Goal: Task Accomplishment & Management: Use online tool/utility

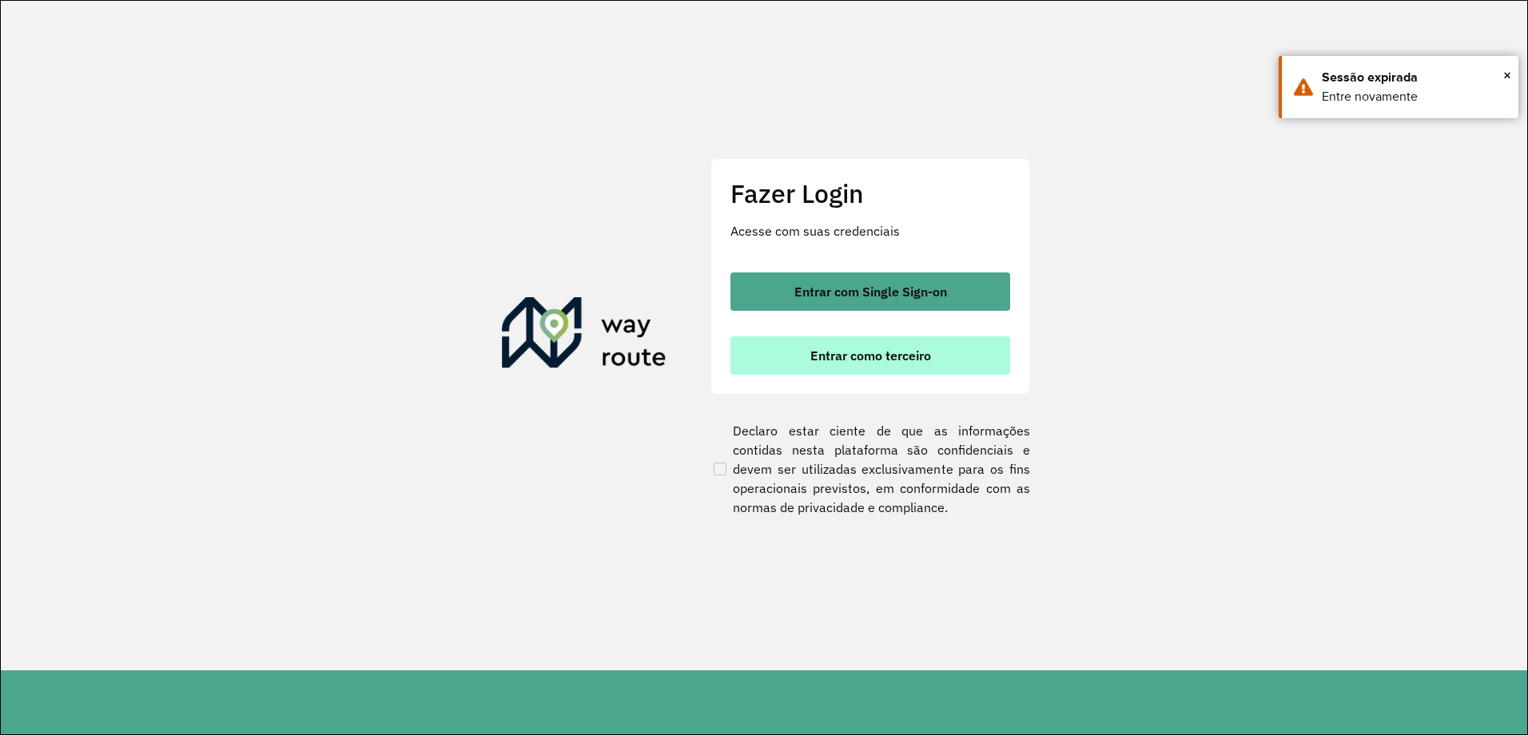
click at [937, 356] on button "Entrar como terceiro" at bounding box center [870, 355] width 280 height 38
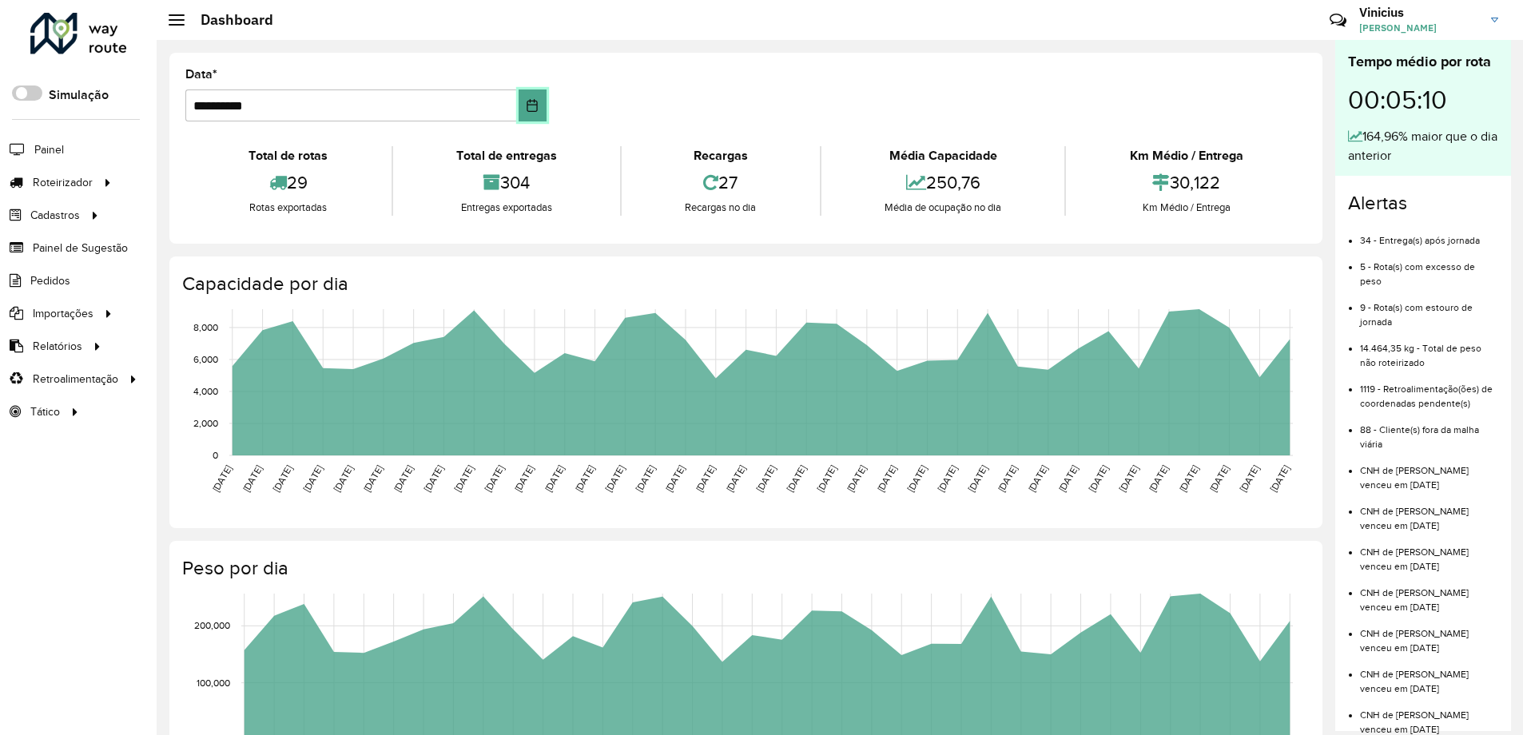
click at [531, 106] on icon "Choose Date" at bounding box center [532, 105] width 13 height 13
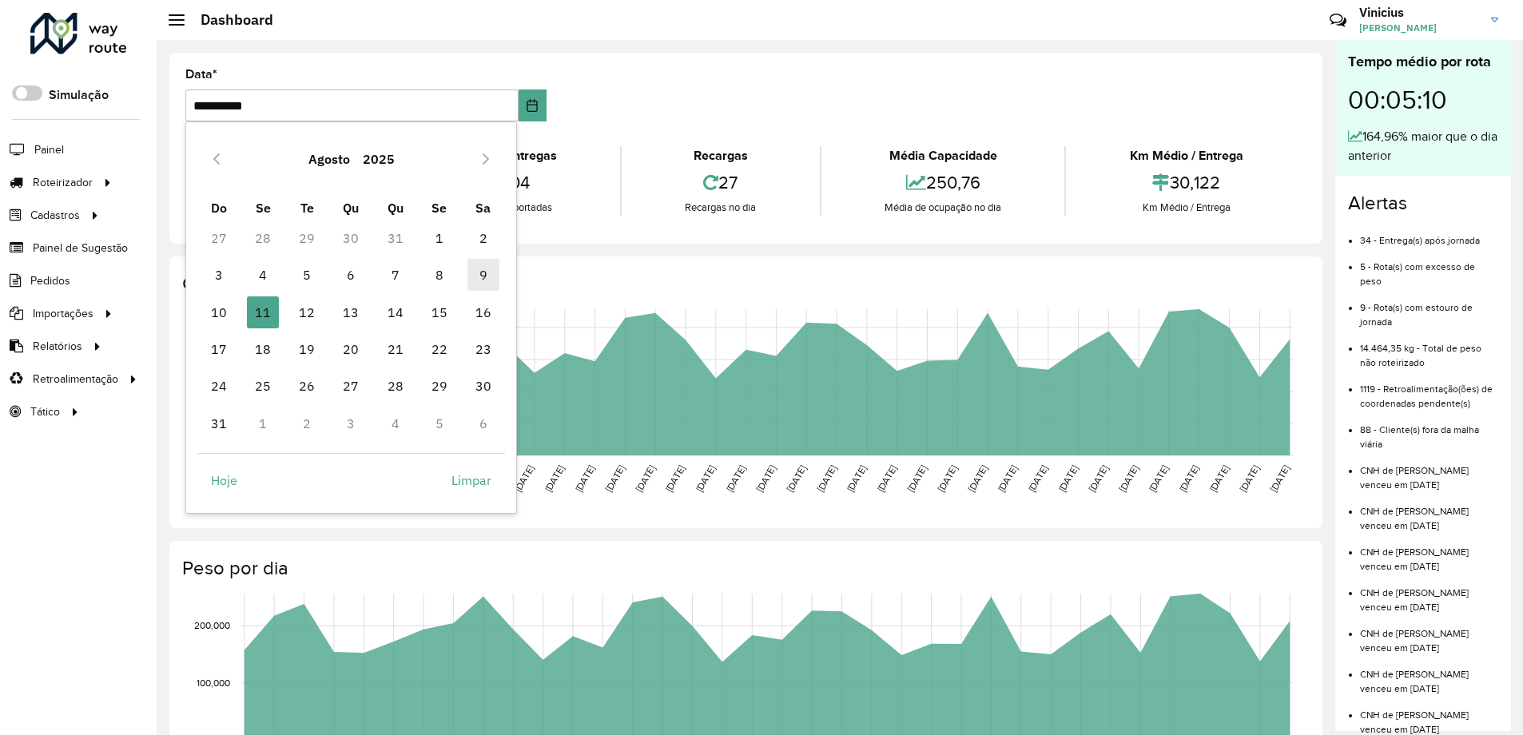
click at [479, 279] on span "9" at bounding box center [483, 275] width 32 height 32
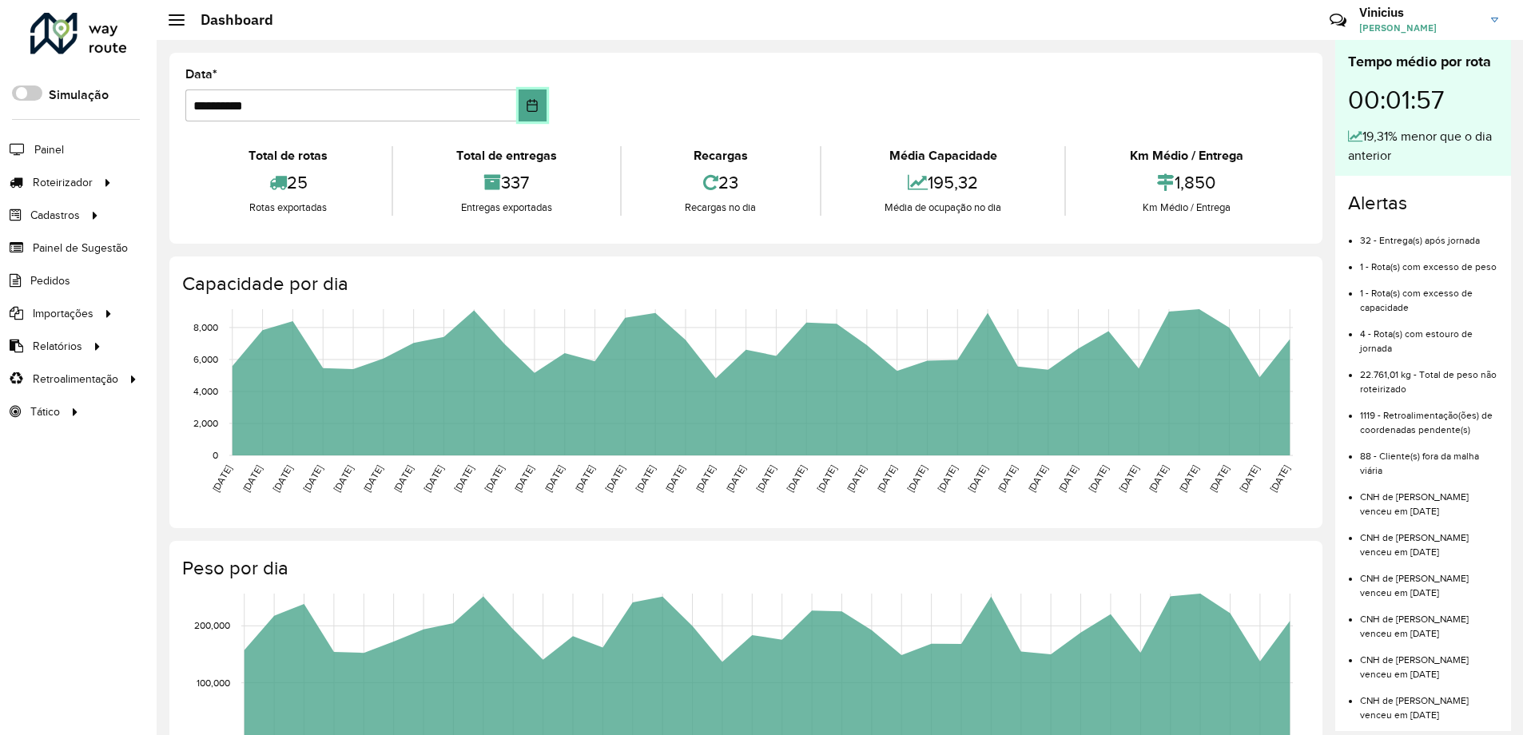
click at [538, 107] on button "Choose Date" at bounding box center [533, 105] width 28 height 32
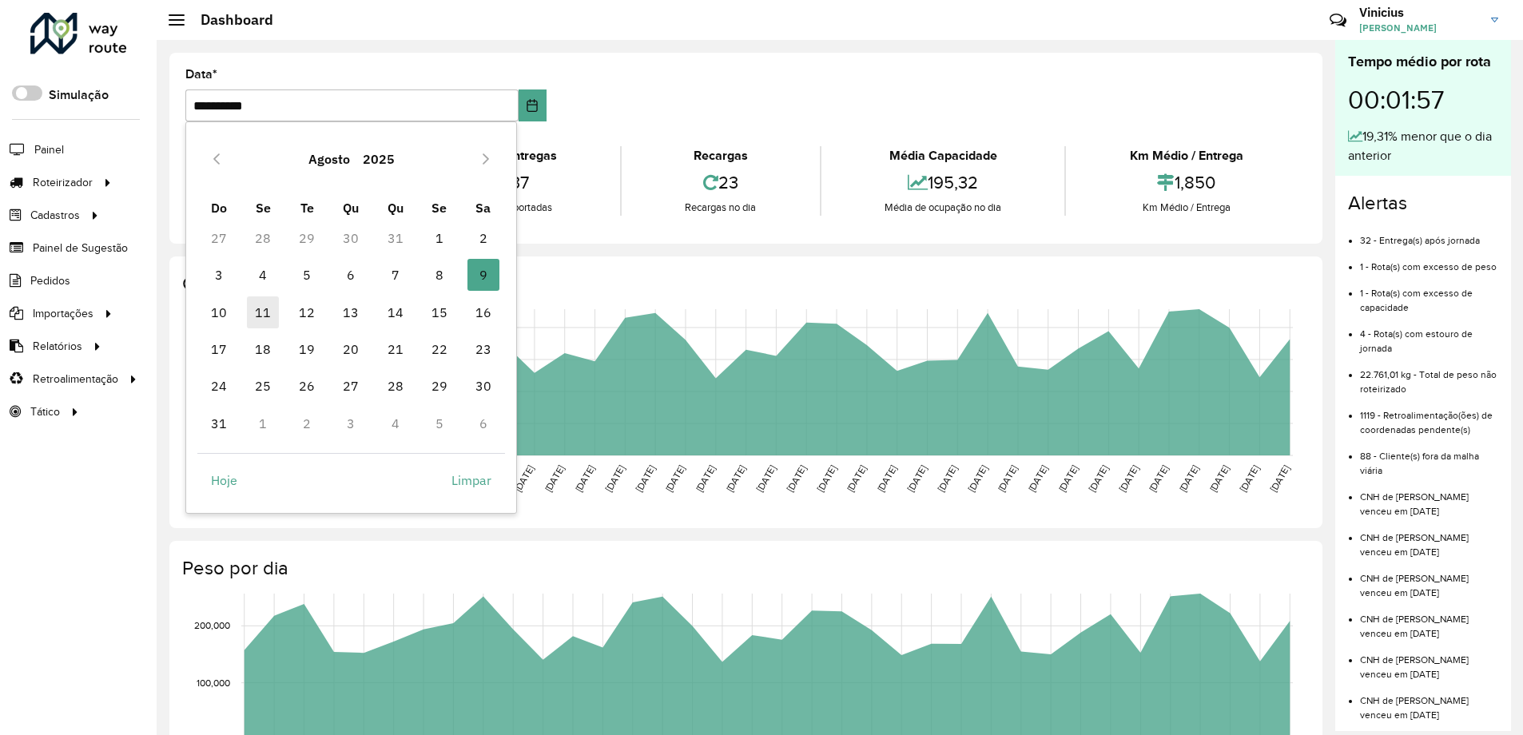
click at [279, 313] on span "11" at bounding box center [263, 312] width 32 height 32
type input "**********"
